Goal: Communication & Community: Participate in discussion

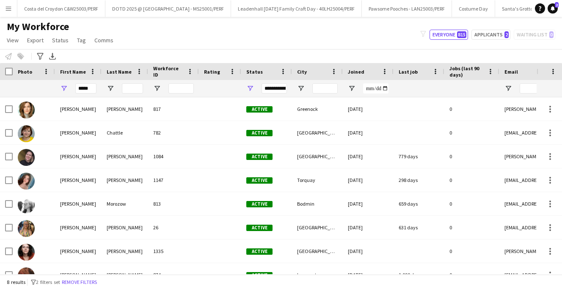
click at [9, 10] on app-icon "Menu" at bounding box center [8, 8] width 7 height 7
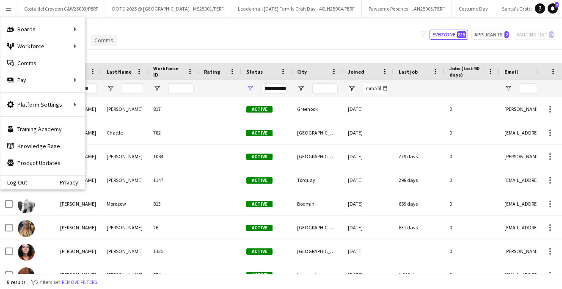
click at [104, 35] on link "Comms" at bounding box center [104, 40] width 26 height 11
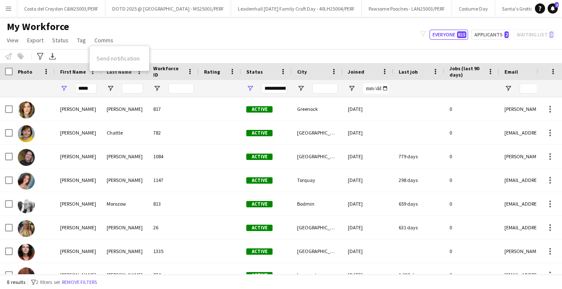
click at [8, 8] on app-icon "Menu" at bounding box center [8, 8] width 7 height 7
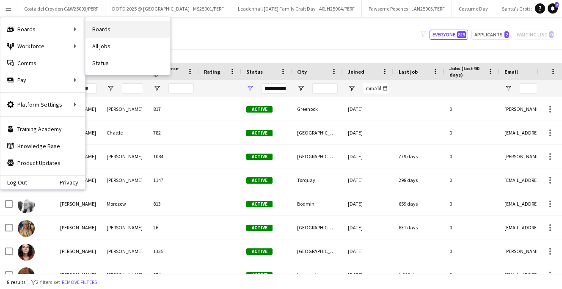
click at [105, 25] on link "Boards" at bounding box center [128, 29] width 85 height 17
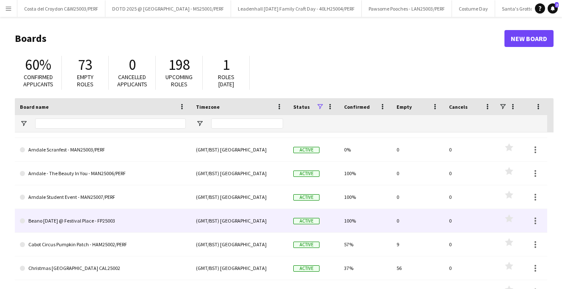
scroll to position [65, 0]
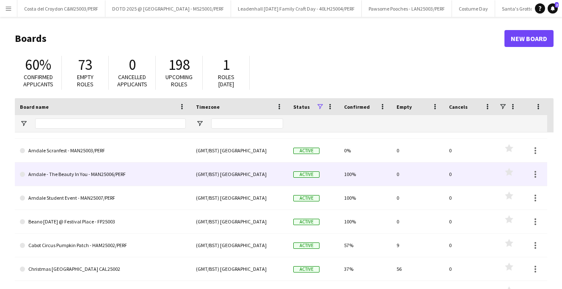
click at [99, 181] on link "Arndale - The Beauty In You - MAN25006/PERF" at bounding box center [103, 175] width 166 height 24
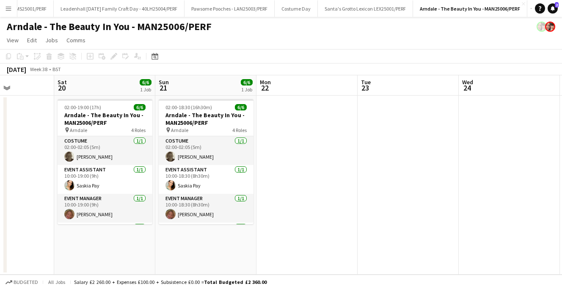
scroll to position [0, 201]
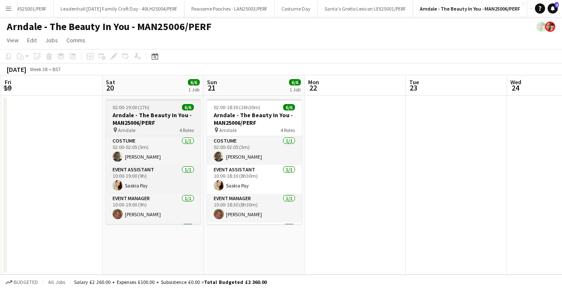
click at [155, 108] on div "02:00-19:00 (17h) 6/6" at bounding box center [153, 107] width 95 height 6
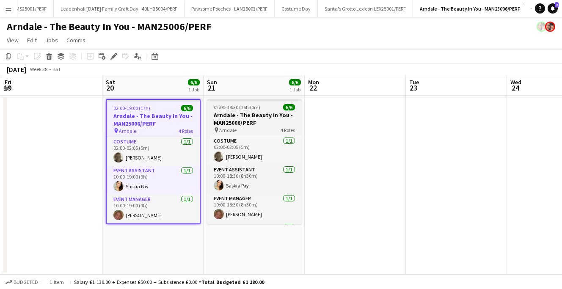
click at [248, 110] on span "02:00-18:30 (16h30m)" at bounding box center [237, 107] width 47 height 6
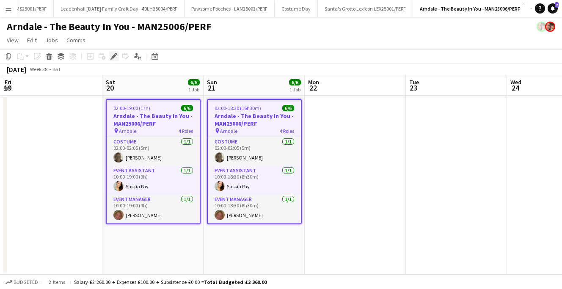
click at [116, 54] on icon at bounding box center [116, 54] width 2 height 2
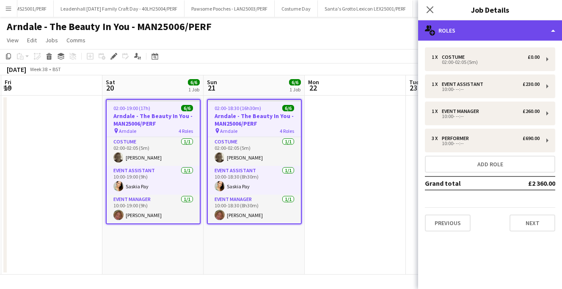
click at [539, 31] on div "multiple-users-add Roles" at bounding box center [490, 30] width 144 height 20
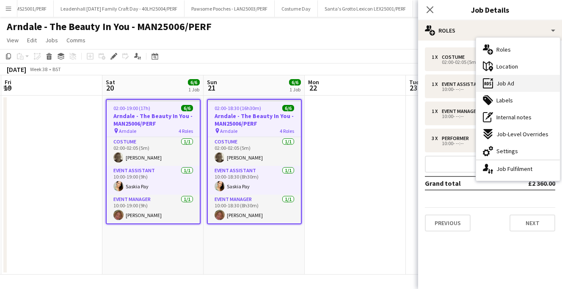
click at [502, 85] on span "Job Ad" at bounding box center [506, 84] width 18 height 8
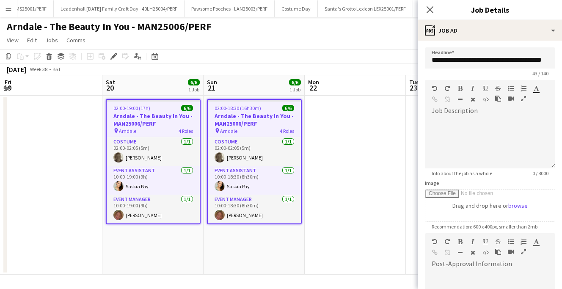
scroll to position [129, 0]
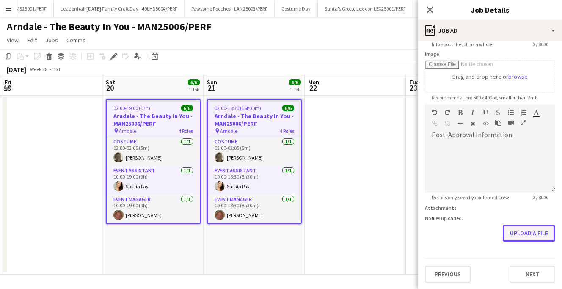
click at [519, 232] on button "Upload a file" at bounding box center [529, 233] width 52 height 17
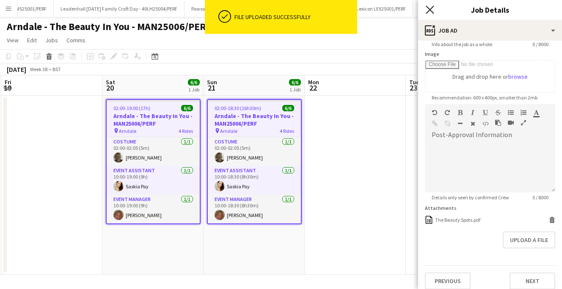
click at [431, 8] on icon "Close pop-in" at bounding box center [430, 10] width 8 height 8
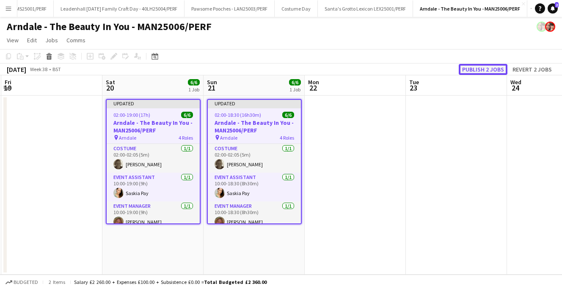
click at [486, 72] on button "Publish 2 jobs" at bounding box center [483, 69] width 49 height 11
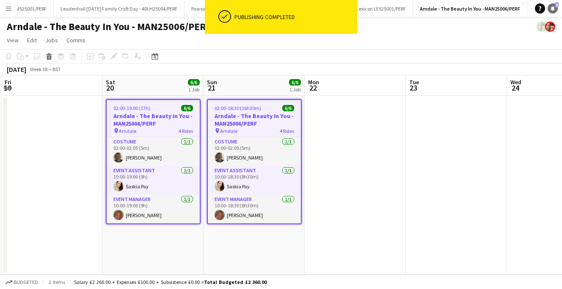
click at [552, 8] on icon at bounding box center [553, 8] width 4 height 4
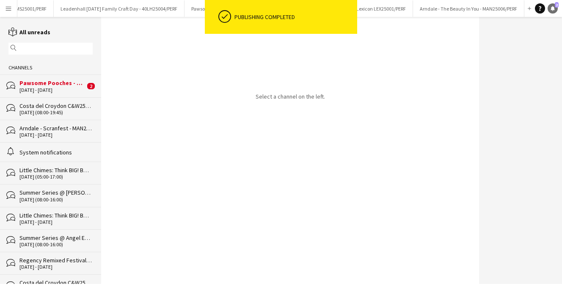
scroll to position [0, 175]
click at [72, 89] on div "[DATE] - [DATE]" at bounding box center [52, 90] width 66 height 6
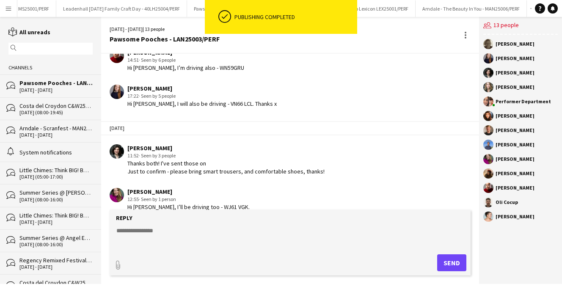
scroll to position [941, 0]
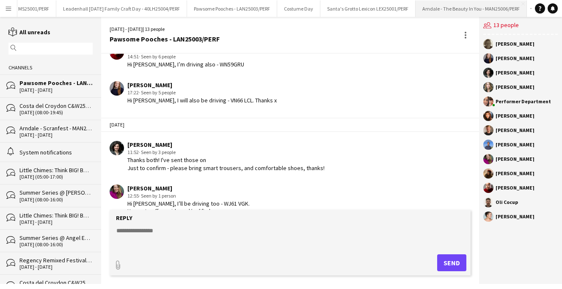
click at [463, 14] on button "Arndale - The Beauty In You - MAN25006/PERF Close" at bounding box center [471, 8] width 111 height 17
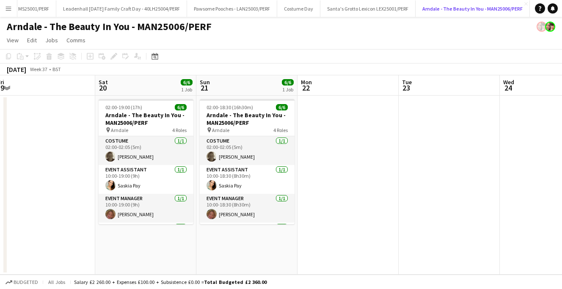
scroll to position [0, 369]
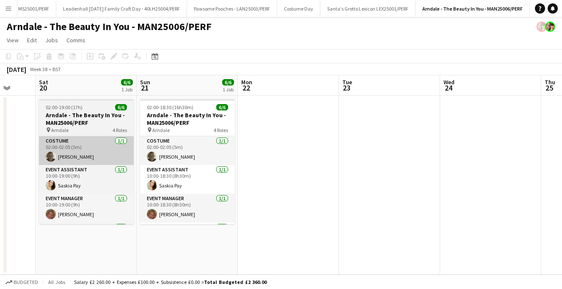
click at [104, 144] on app-card-role "Costume [DATE] 02:00-02:05 (5m) [PERSON_NAME]" at bounding box center [86, 150] width 95 height 29
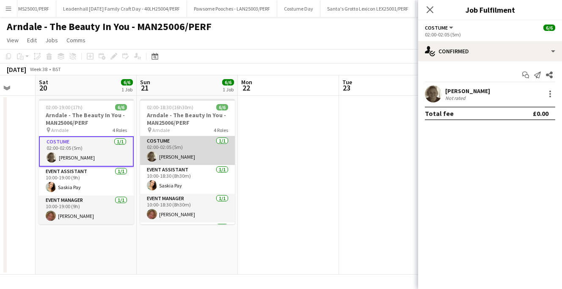
click at [168, 146] on app-card-role "Costume [DATE] 02:00-02:05 (5m) [PERSON_NAME]" at bounding box center [187, 150] width 95 height 29
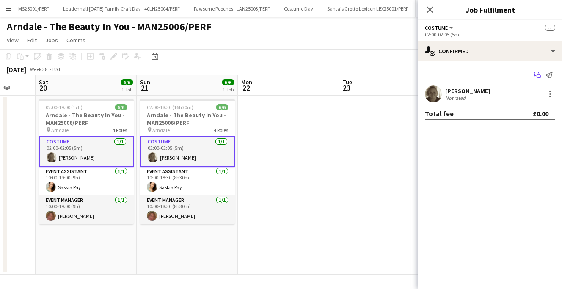
click at [535, 75] on icon "Start chat" at bounding box center [537, 75] width 7 height 7
click at [538, 76] on icon "Start chat" at bounding box center [537, 75] width 7 height 7
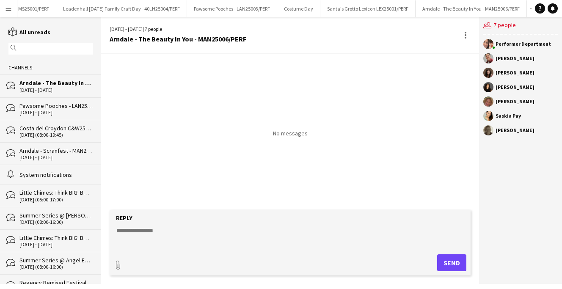
click at [47, 106] on div "Pawsome Pooches - LAN25003/PERF" at bounding box center [55, 106] width 73 height 8
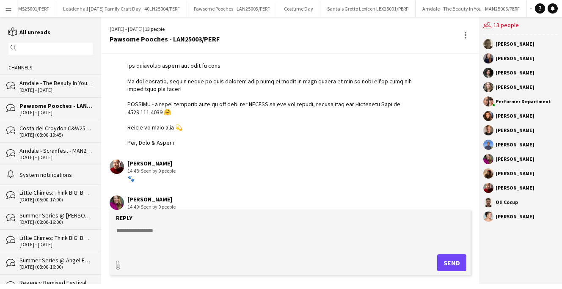
scroll to position [391, 0]
drag, startPoint x: 126, startPoint y: 111, endPoint x: 179, endPoint y: 158, distance: 71.1
click at [179, 158] on div "[DATE] Performer Department 14:44 · Seen by 9 people [PERSON_NAME] 14:48 · Seen…" at bounding box center [290, 217] width 378 height 1109
copy div "Hello team!!! Welcome on board the mega fun PAWSOME POOCHES - we're SO pleased …"
click at [33, 91] on div "[DATE] - [DATE]" at bounding box center [55, 90] width 73 height 6
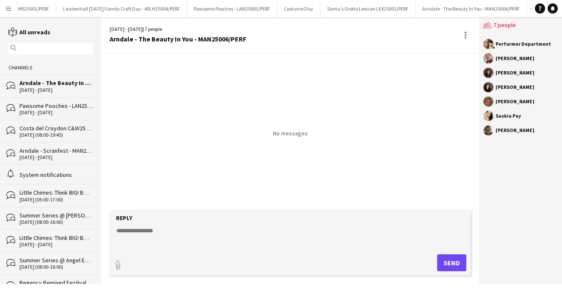
click at [184, 229] on textarea at bounding box center [292, 237] width 353 height 22
paste textarea "**********"
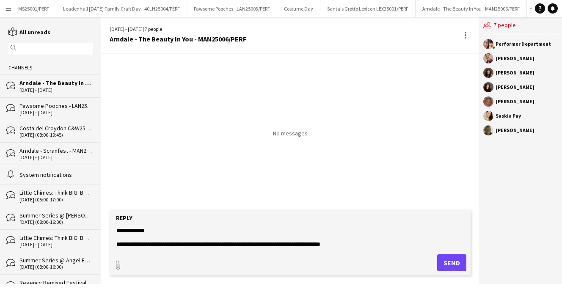
scroll to position [333, 0]
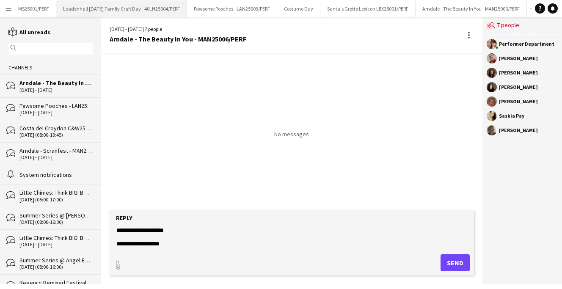
type textarea "**********"
